Goal: Task Accomplishment & Management: Use online tool/utility

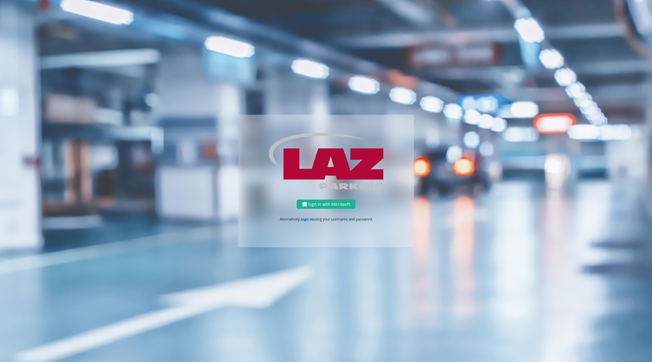
click at [303, 219] on link "sign in" at bounding box center [307, 219] width 12 height 5
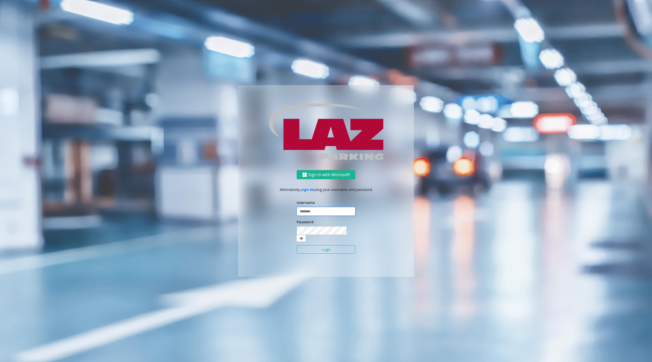
type input "********"
click at [323, 247] on button "Login" at bounding box center [326, 249] width 59 height 9
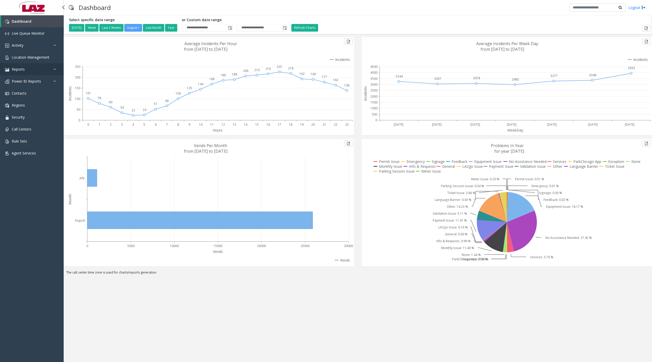
click at [28, 68] on link "Reports" at bounding box center [32, 69] width 64 height 12
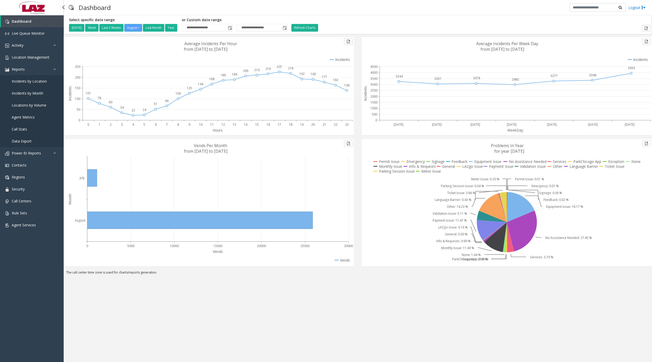
click at [33, 142] on link "Data Export" at bounding box center [32, 141] width 64 height 12
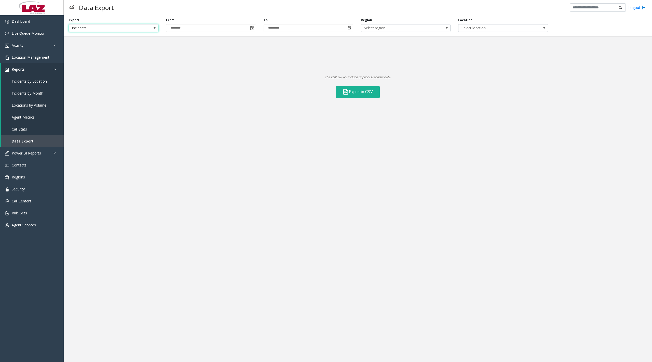
click at [128, 27] on span "Incidents" at bounding box center [104, 27] width 71 height 7
click at [104, 49] on Lanes "Voice Platform Lanes" at bounding box center [114, 49] width 88 height 7
click at [369, 94] on button "Export to CSV" at bounding box center [358, 92] width 44 height 12
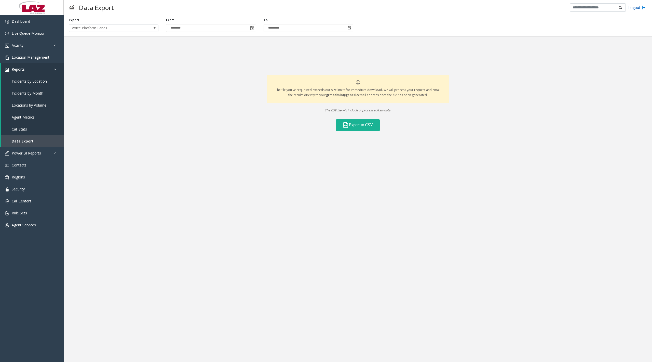
click at [634, 7] on link "Logout" at bounding box center [637, 7] width 17 height 5
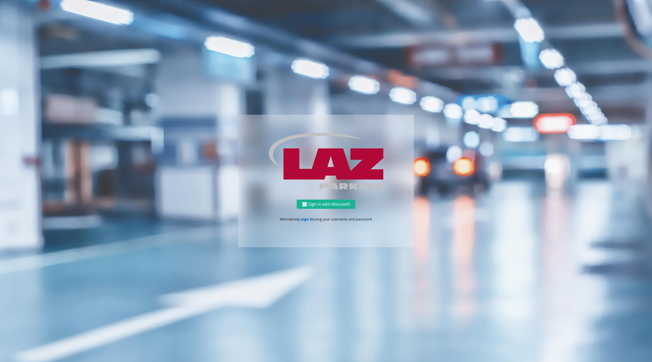
click at [310, 220] on link "sign in" at bounding box center [307, 219] width 12 height 5
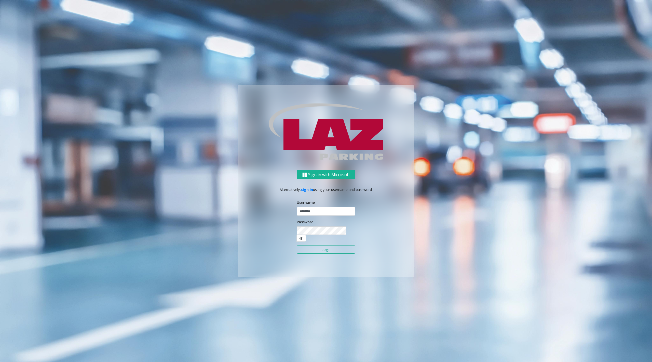
click at [303, 236] on icon at bounding box center [302, 238] width 4 height 4
click at [261, 232] on div "Sign in with Microsoft Alternatively, sign in using your username and password.…" at bounding box center [326, 223] width 176 height 107
click at [327, 247] on button "Login" at bounding box center [326, 249] width 59 height 9
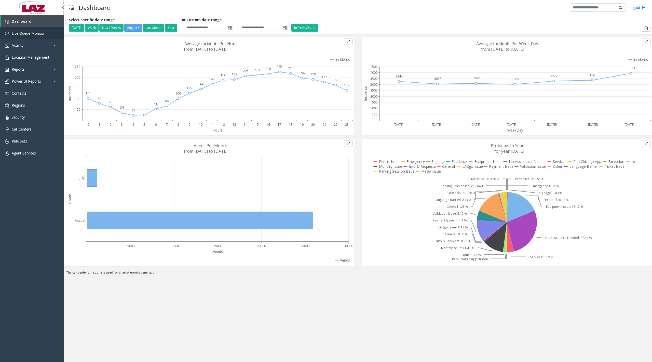
click at [30, 32] on span "Live Queue Monitor" at bounding box center [28, 33] width 33 height 5
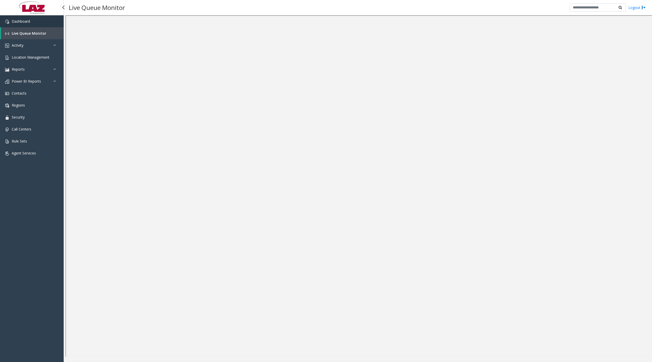
click at [22, 24] on link "Dashboard" at bounding box center [32, 21] width 64 height 12
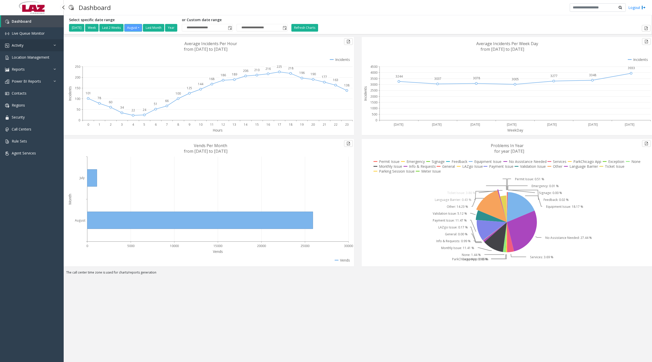
click at [23, 45] on span "Activity" at bounding box center [18, 45] width 12 height 5
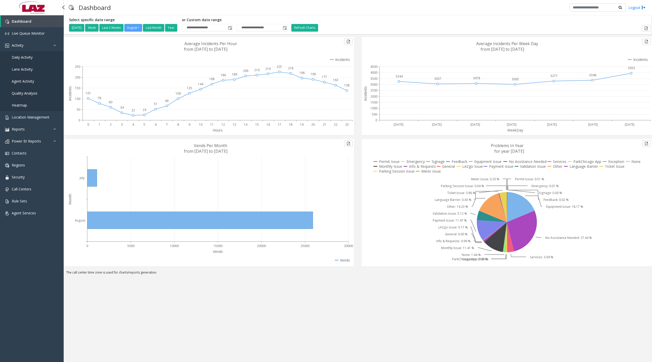
click at [26, 57] on span "Daily Activity" at bounding box center [22, 57] width 21 height 5
